Goal: Navigation & Orientation: Find specific page/section

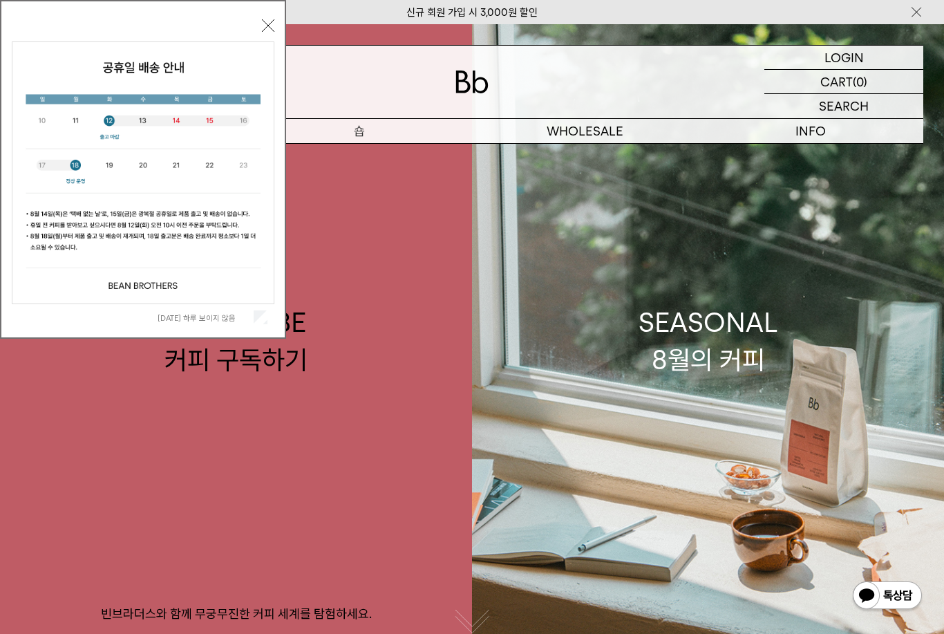
click at [351, 53] on div at bounding box center [472, 82] width 903 height 73
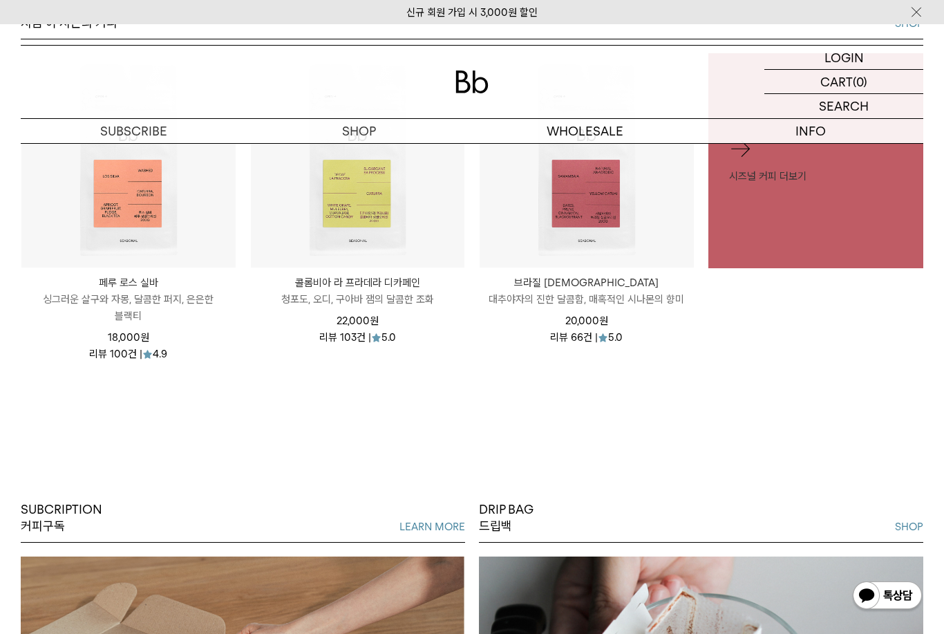
scroll to position [773, 0]
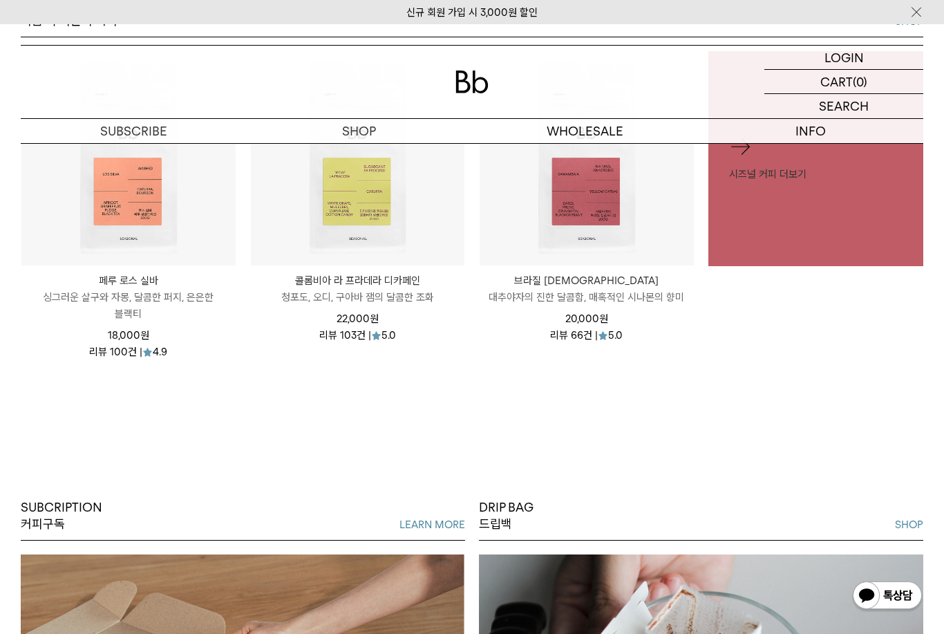
click at [539, 432] on div "SUBCRIPTION 커피구독 LEARN MORE 원두 선택은 Bb에게 맡기고, 커피 생활의 즐거움만 누리세요. DRIP BAG 드립백 SHO…" at bounding box center [472, 629] width 944 height 469
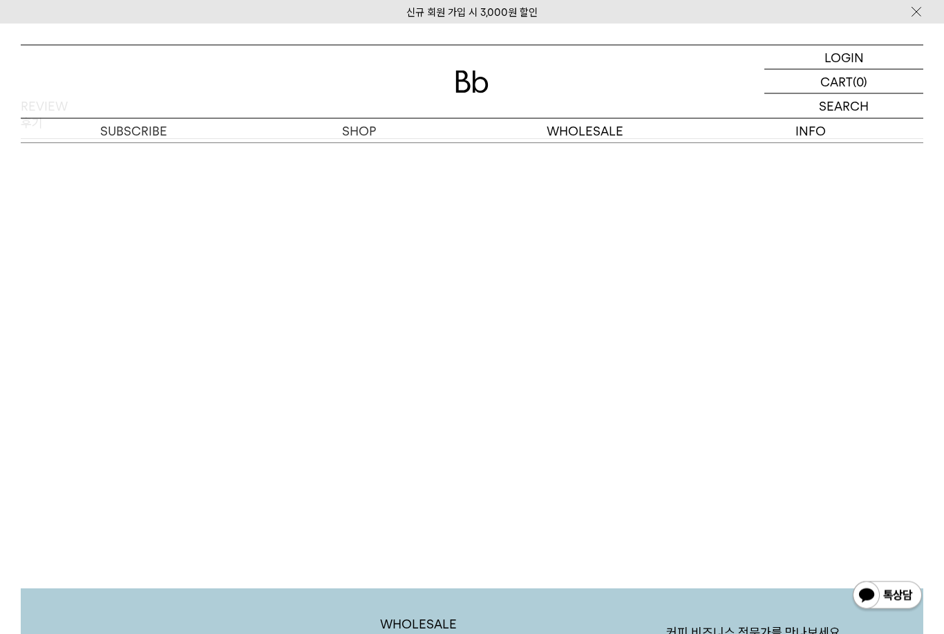
scroll to position [2149, 0]
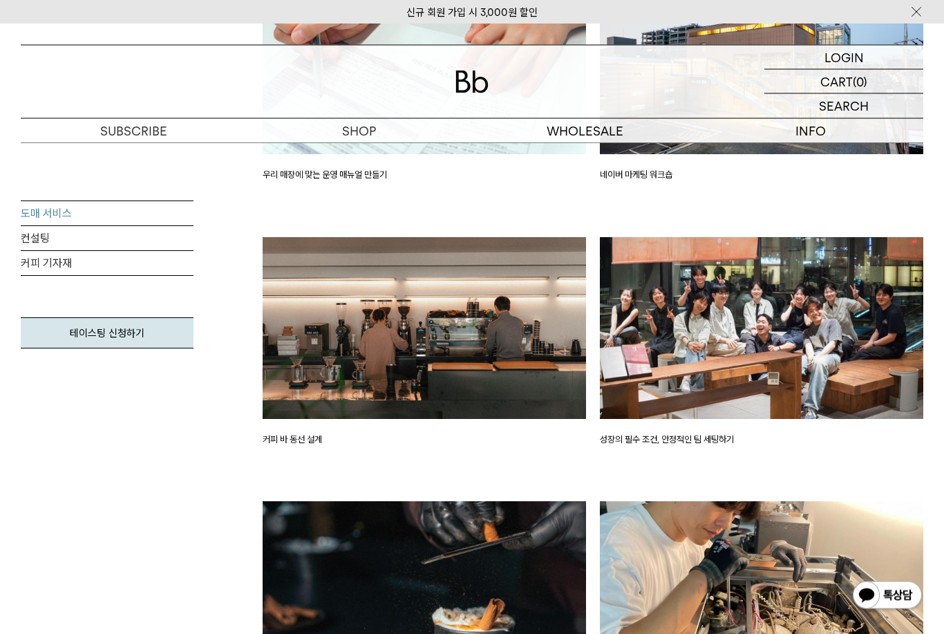
scroll to position [1891, 0]
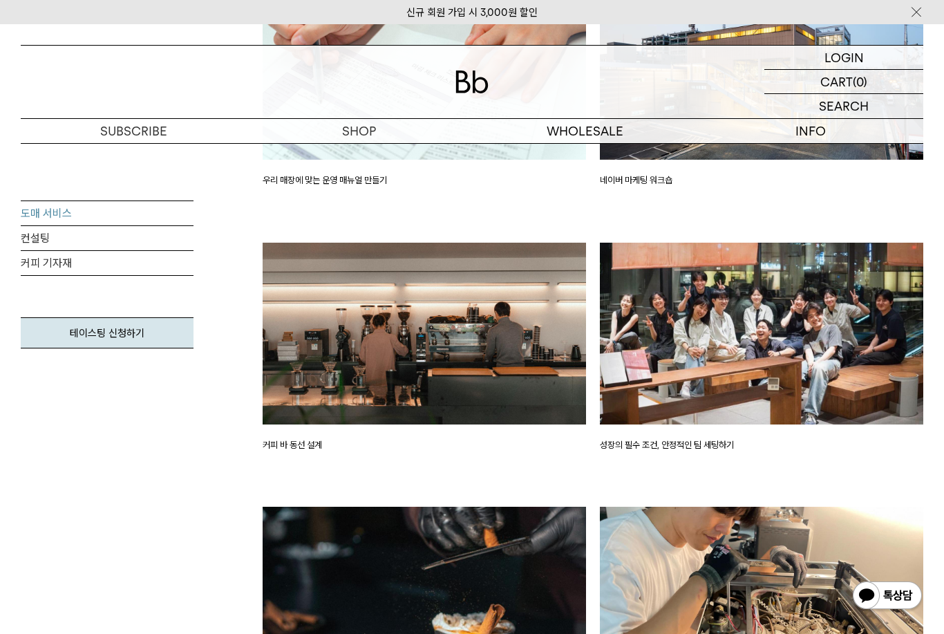
click at [35, 247] on link "컨설팅" at bounding box center [107, 238] width 173 height 25
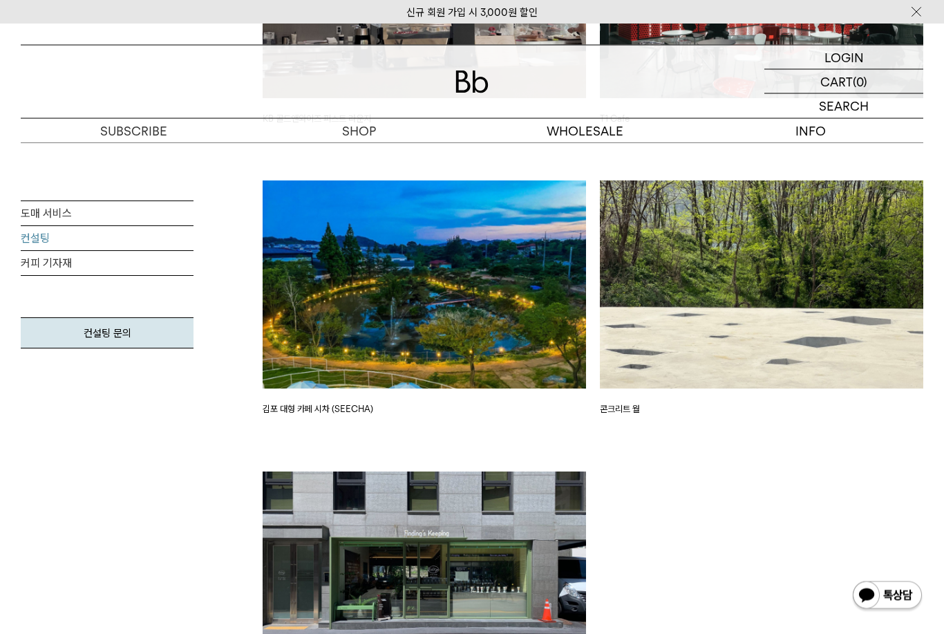
scroll to position [2964, 0]
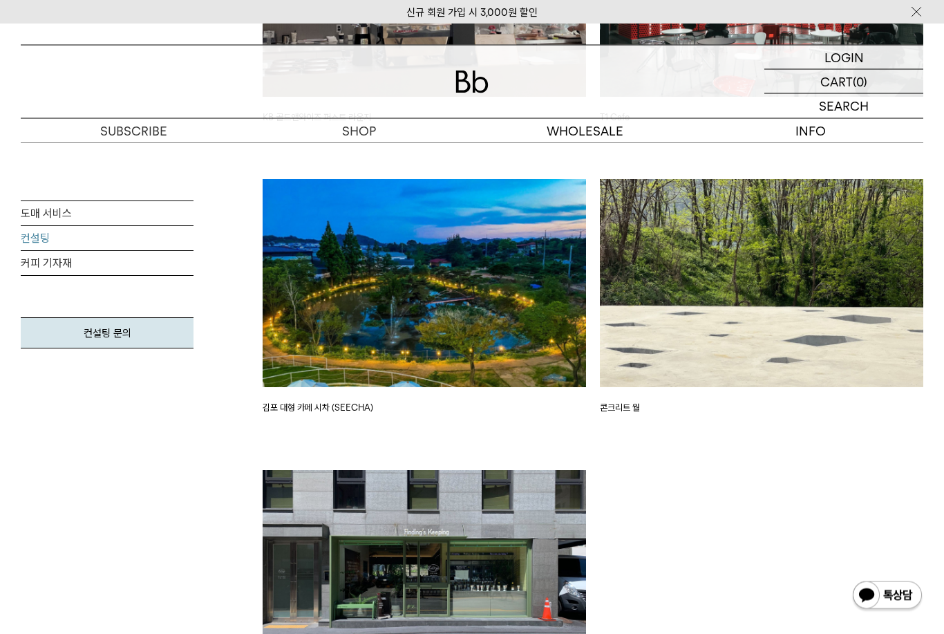
click at [44, 259] on link "커피 기자재" at bounding box center [107, 263] width 173 height 25
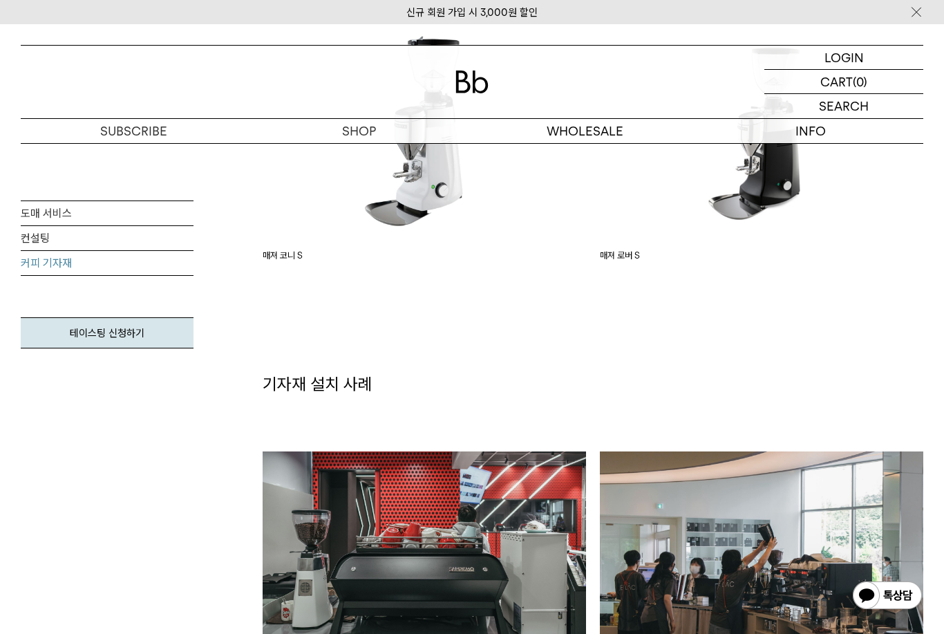
scroll to position [1666, 0]
click at [41, 212] on link "도매 서비스" at bounding box center [107, 213] width 173 height 25
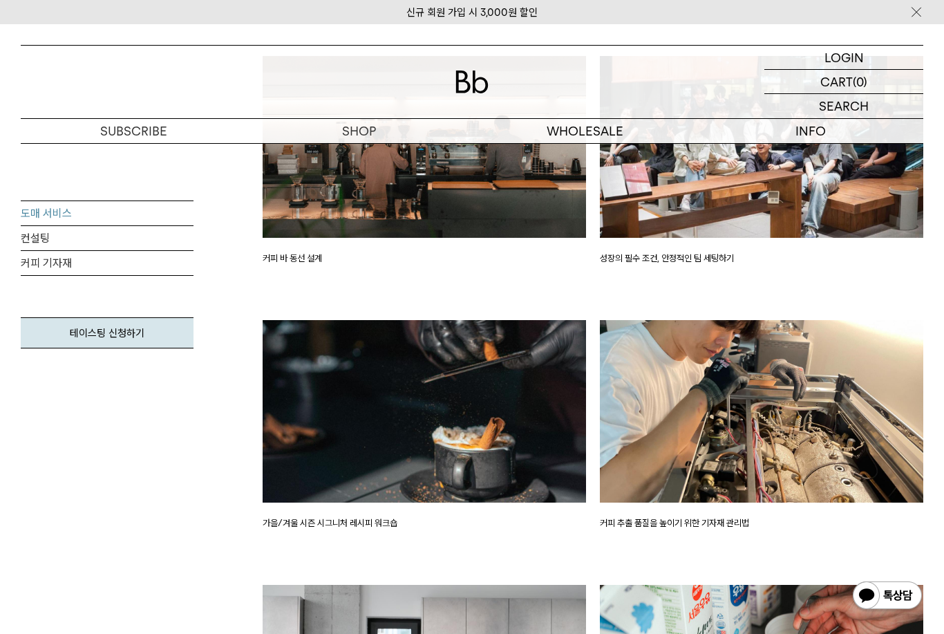
scroll to position [2064, 0]
